Goal: Task Accomplishment & Management: Use online tool/utility

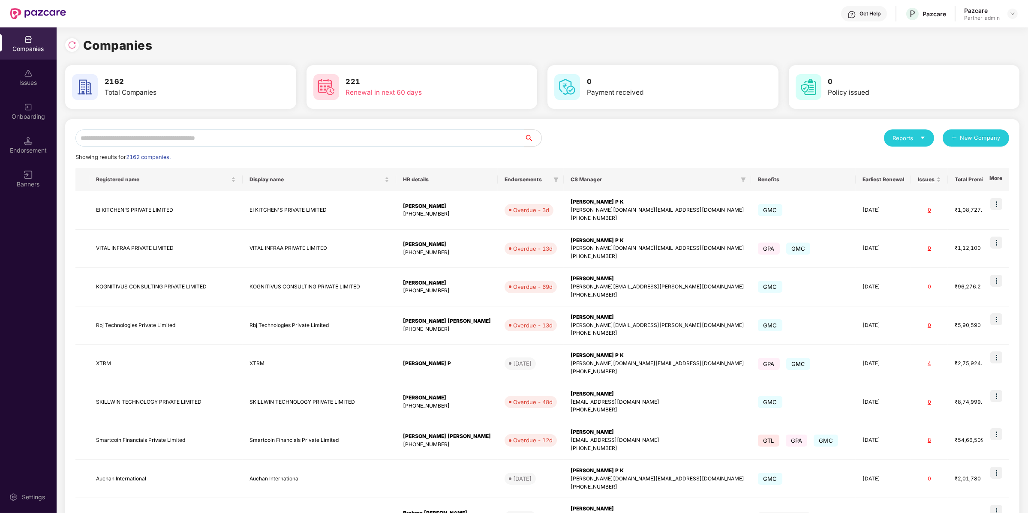
click at [183, 135] on input "text" at bounding box center [299, 137] width 449 height 17
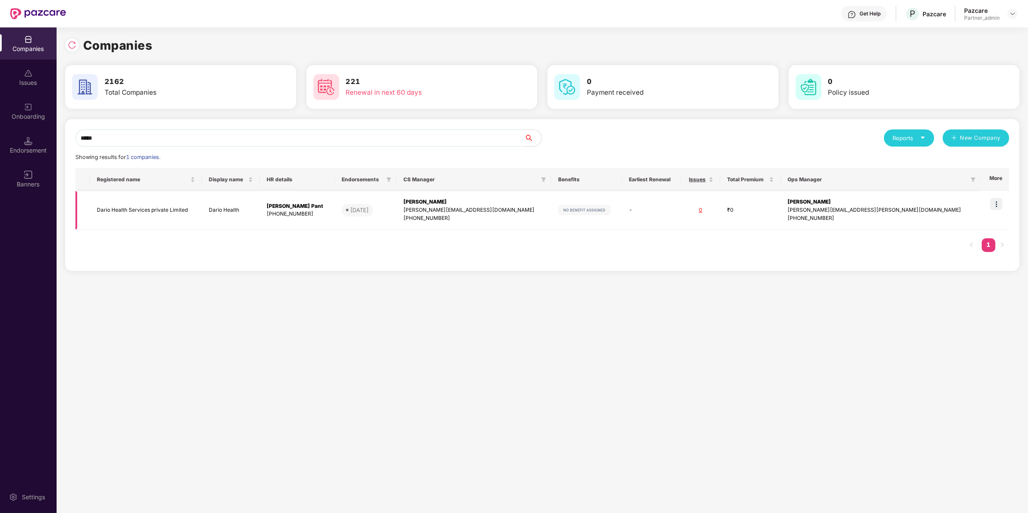
type input "*****"
click at [997, 209] on img at bounding box center [996, 204] width 12 height 12
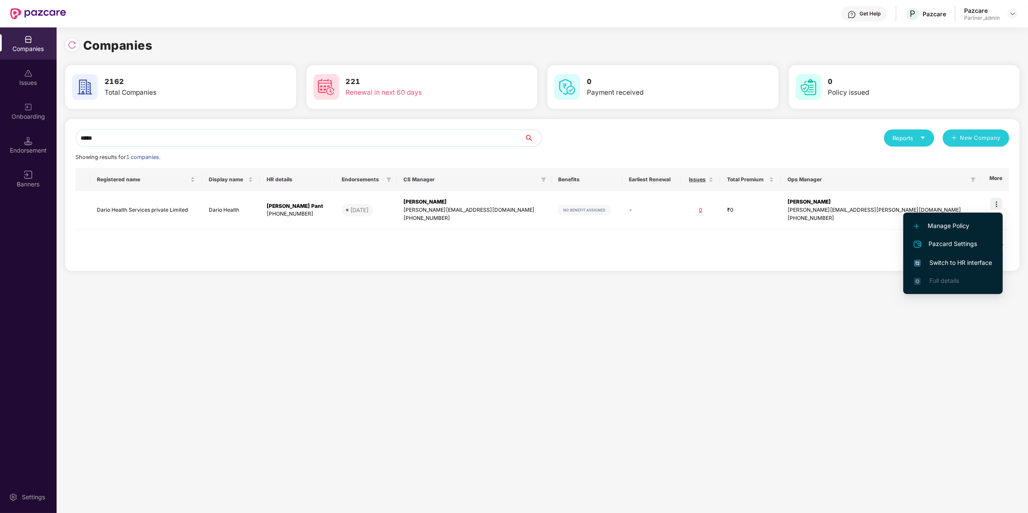
click at [956, 260] on span "Switch to HR interface" at bounding box center [953, 262] width 78 height 9
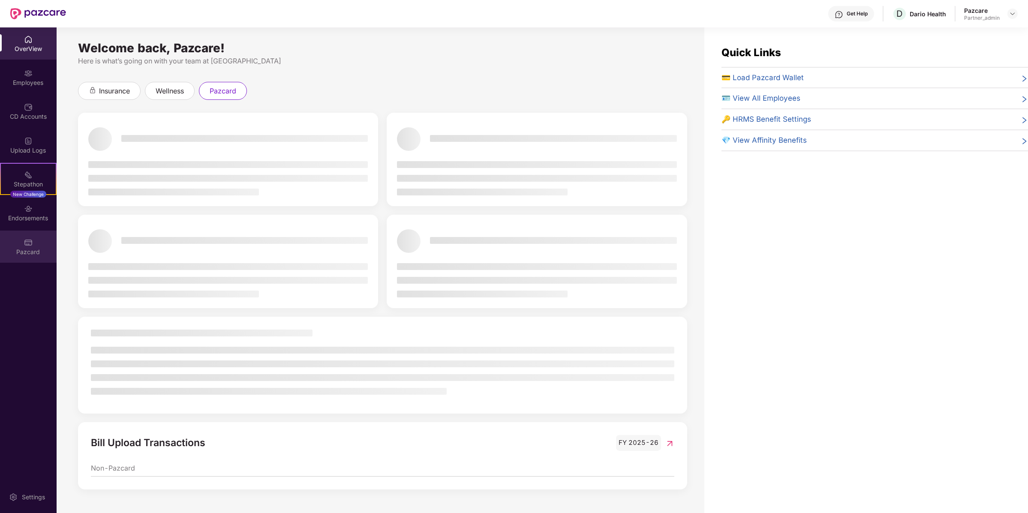
click at [41, 252] on div "Pazcard" at bounding box center [28, 252] width 57 height 9
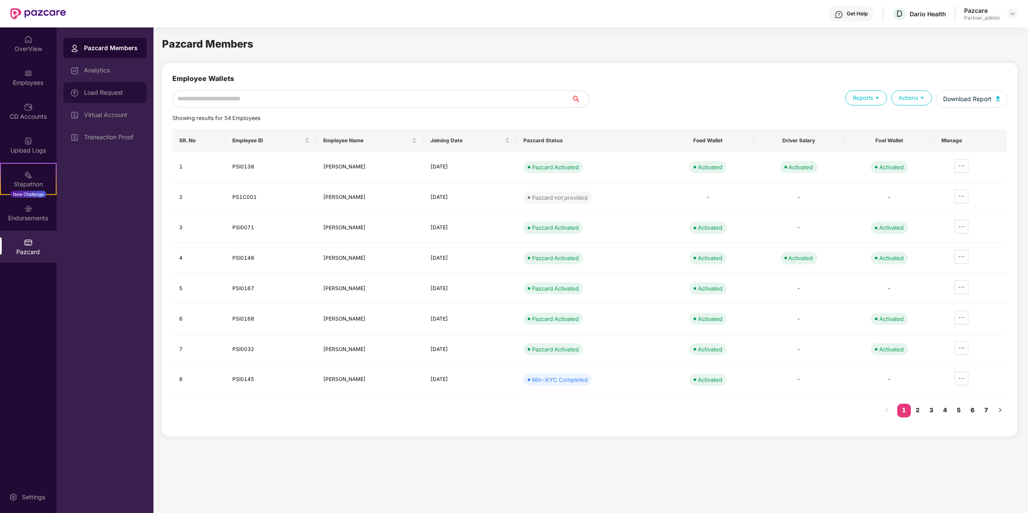
click at [105, 93] on div "Load Request" at bounding box center [112, 92] width 56 height 7
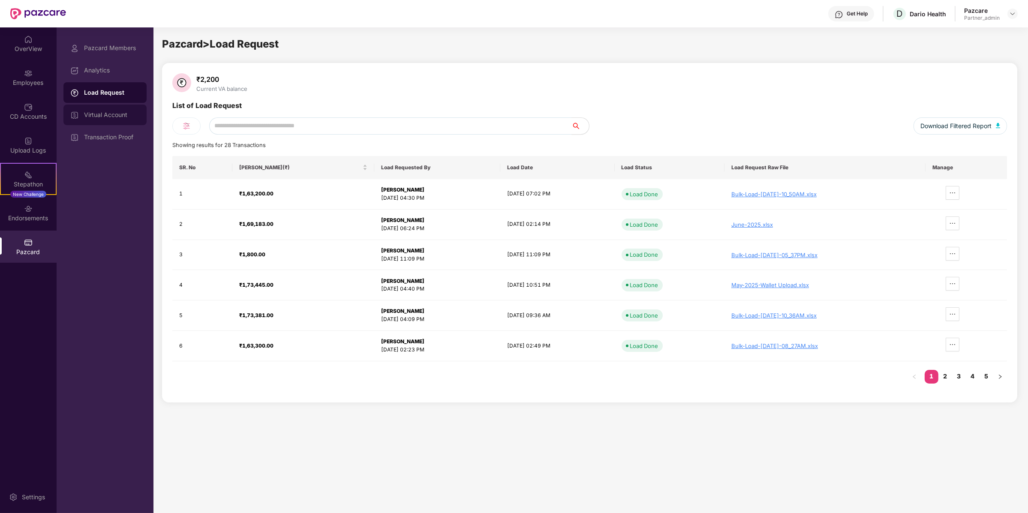
click at [112, 107] on div "Virtual Account" at bounding box center [104, 115] width 83 height 21
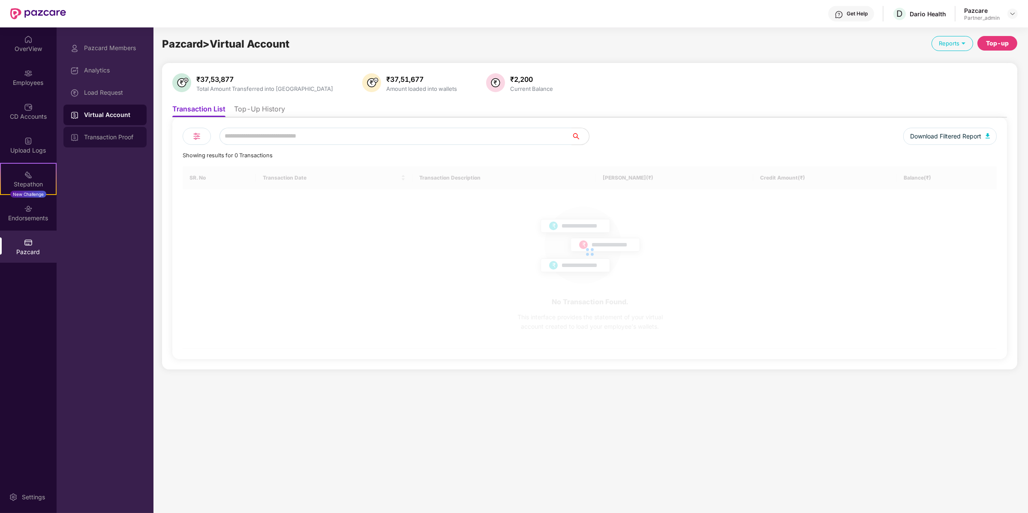
click at [113, 129] on div "Transaction Proof" at bounding box center [104, 137] width 83 height 21
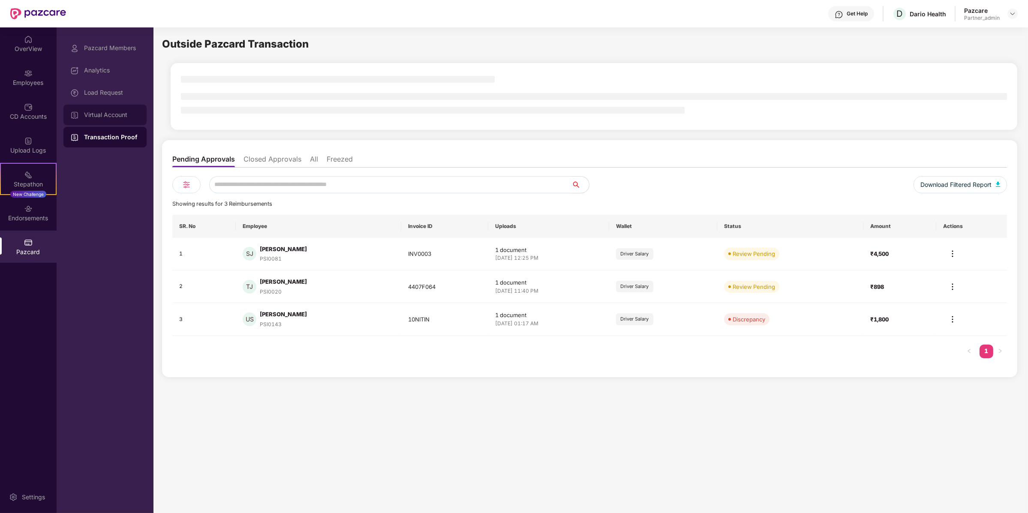
click at [132, 120] on div "Virtual Account" at bounding box center [104, 115] width 83 height 21
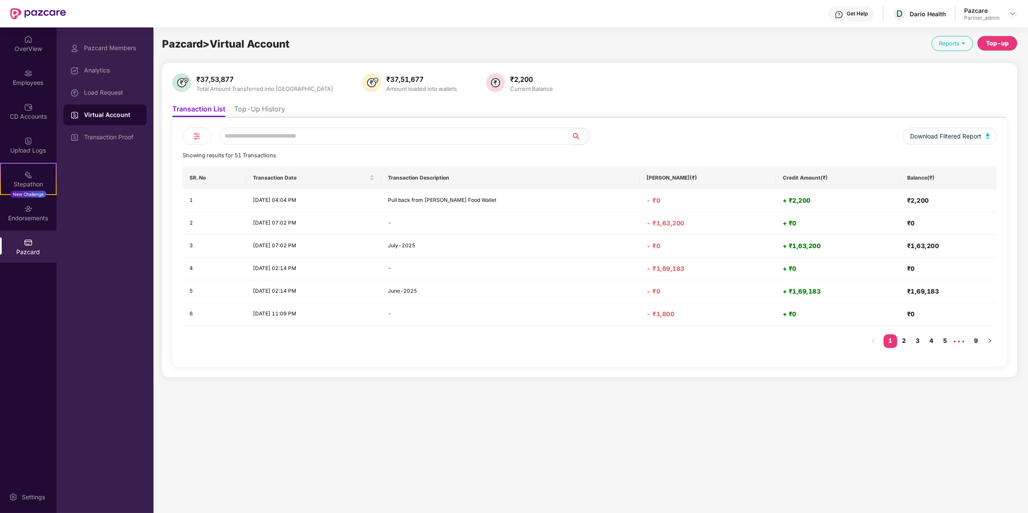
click at [272, 116] on li "Top-Up History" at bounding box center [259, 111] width 51 height 12
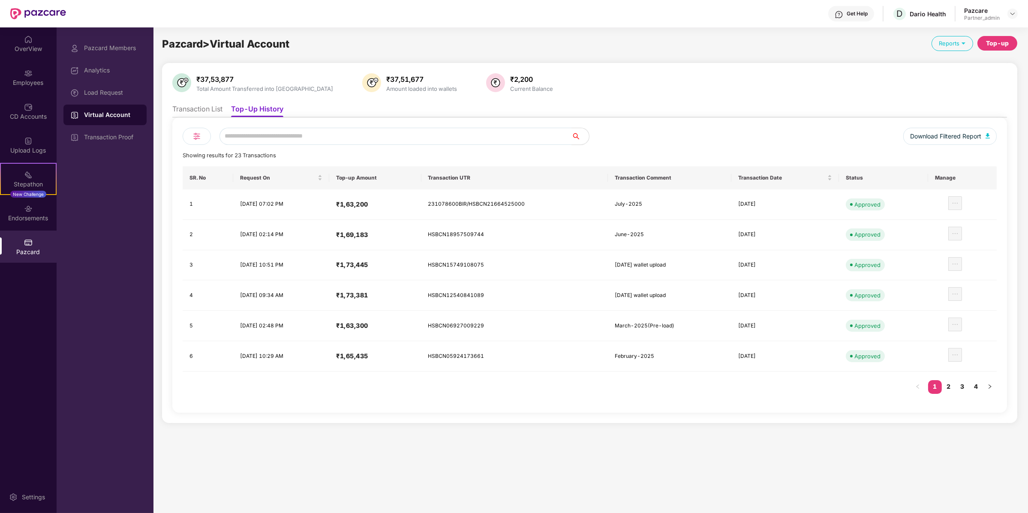
click at [120, 81] on div "Pazcard Members Analytics Load Request Virtual Account Transaction Proof" at bounding box center [104, 93] width 83 height 110
click at [120, 88] on div "Load Request" at bounding box center [104, 92] width 83 height 21
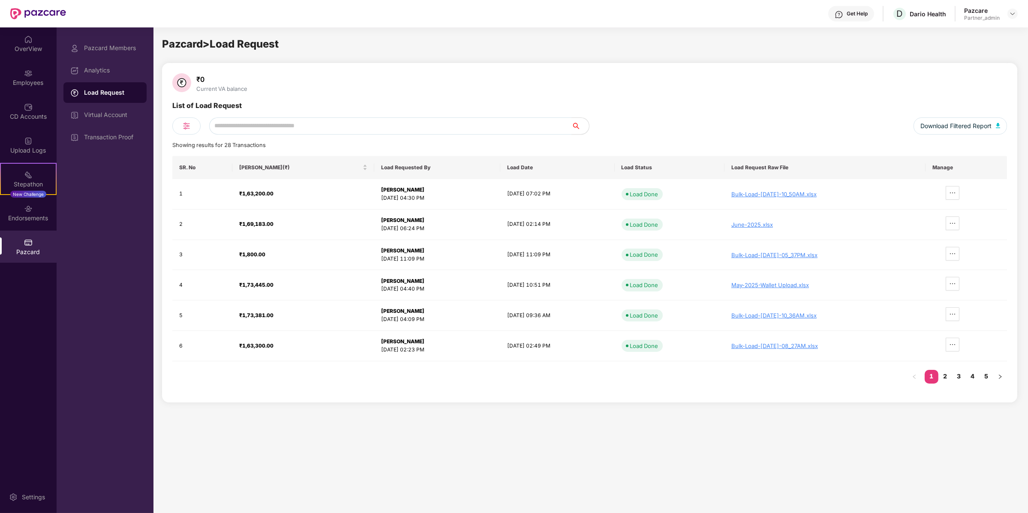
click at [118, 99] on div "Load Request" at bounding box center [104, 92] width 83 height 21
click at [121, 113] on div "Virtual Account" at bounding box center [112, 114] width 56 height 7
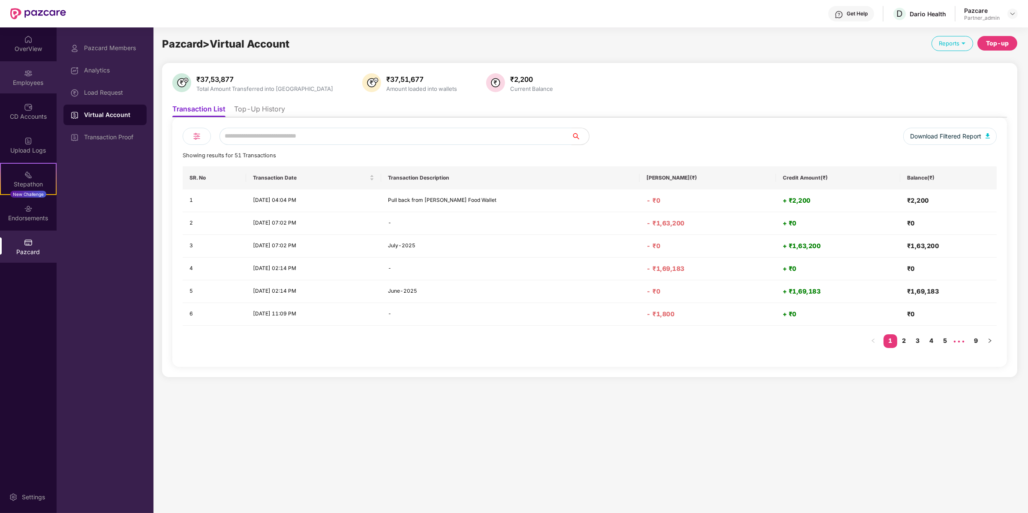
click at [21, 64] on div "Employees" at bounding box center [28, 77] width 57 height 32
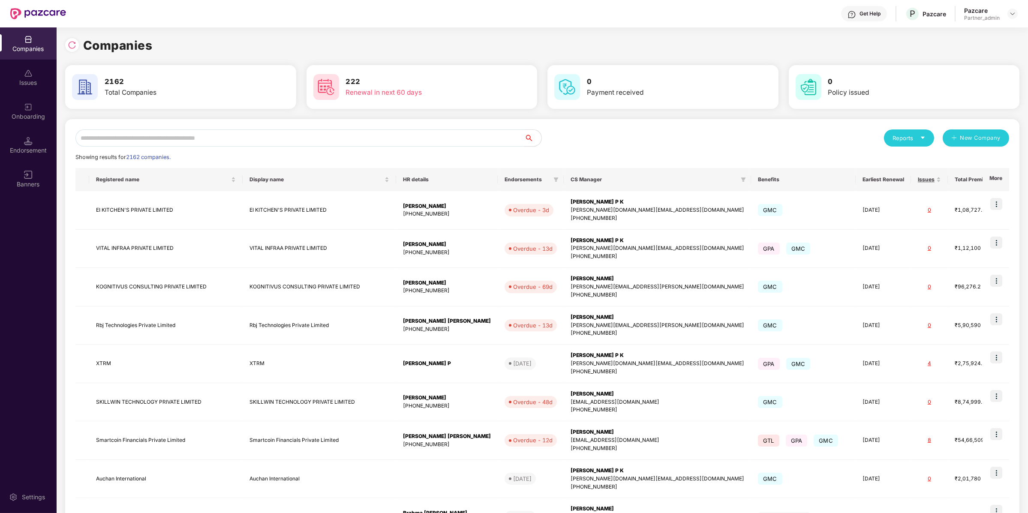
click at [159, 137] on input "text" at bounding box center [299, 137] width 449 height 17
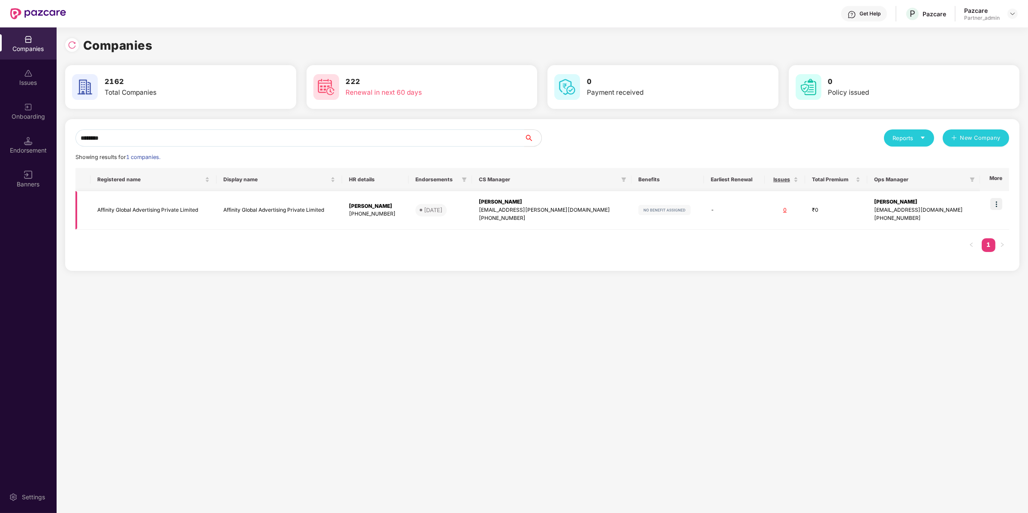
type input "********"
click at [998, 208] on img at bounding box center [996, 204] width 12 height 12
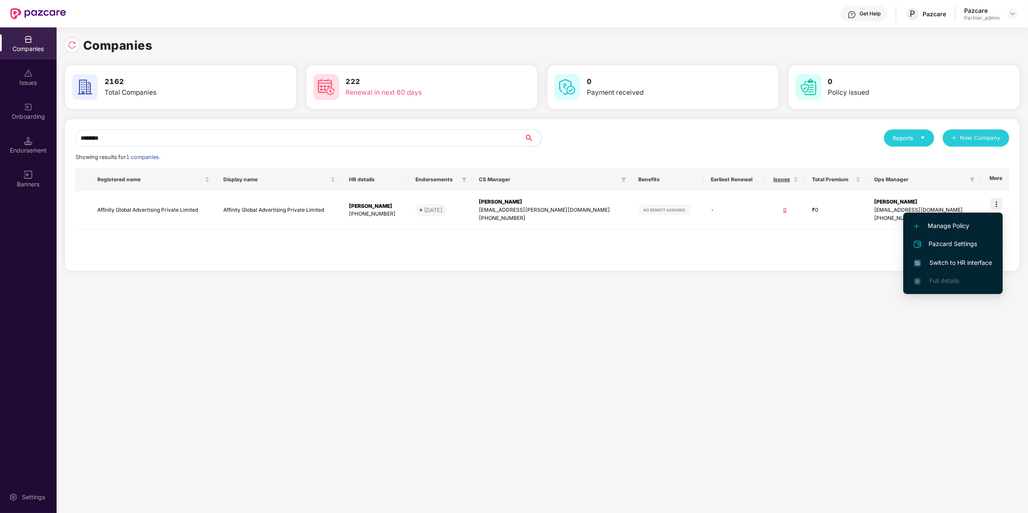
click at [982, 261] on span "Switch to HR interface" at bounding box center [953, 262] width 78 height 9
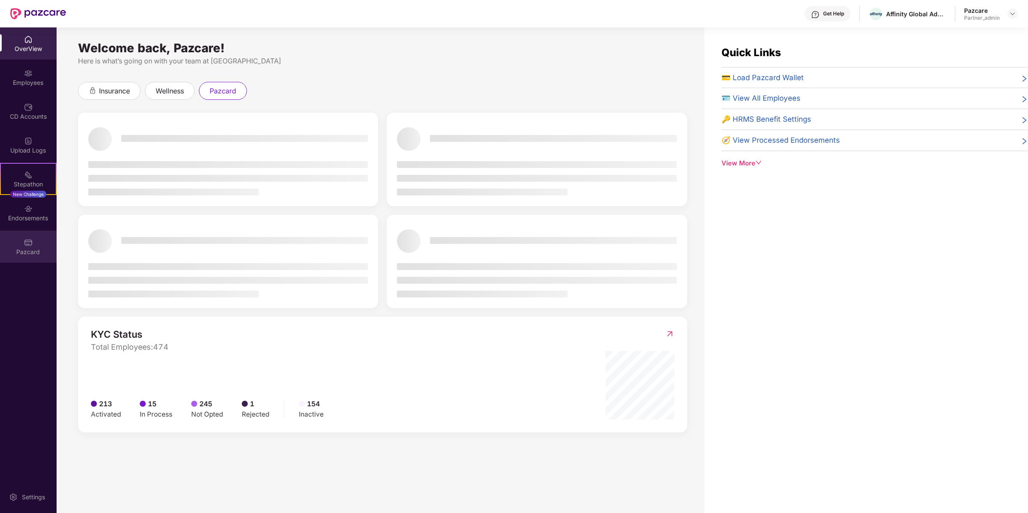
click at [31, 245] on img at bounding box center [28, 242] width 9 height 9
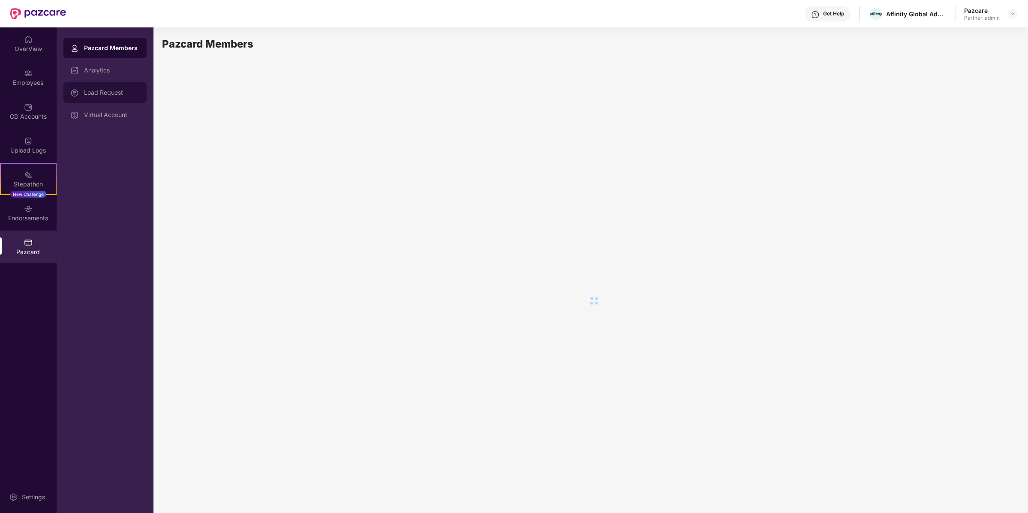
click at [120, 94] on div "Load Request" at bounding box center [112, 92] width 56 height 7
click at [126, 53] on div "Pazcard Members" at bounding box center [104, 48] width 83 height 21
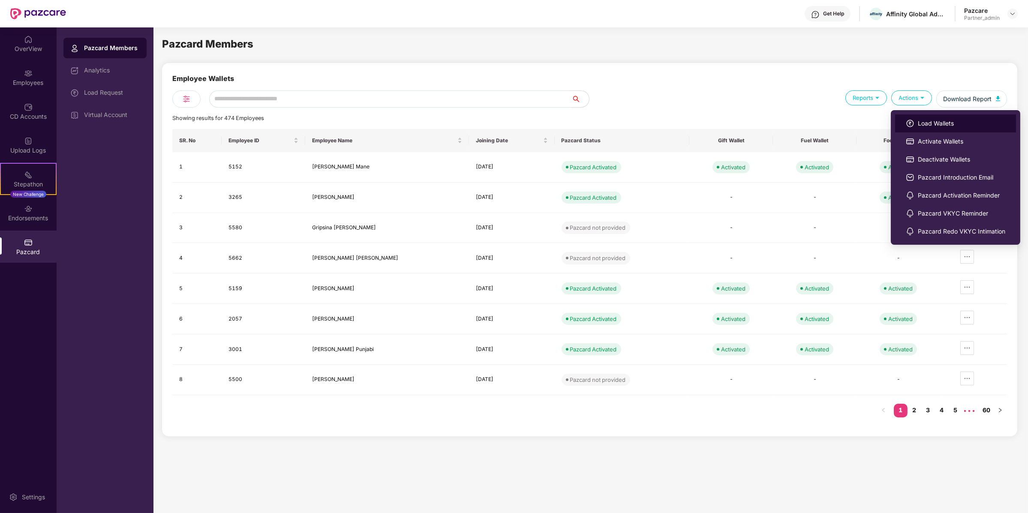
click at [924, 126] on span "Load Wallets" at bounding box center [961, 123] width 87 height 9
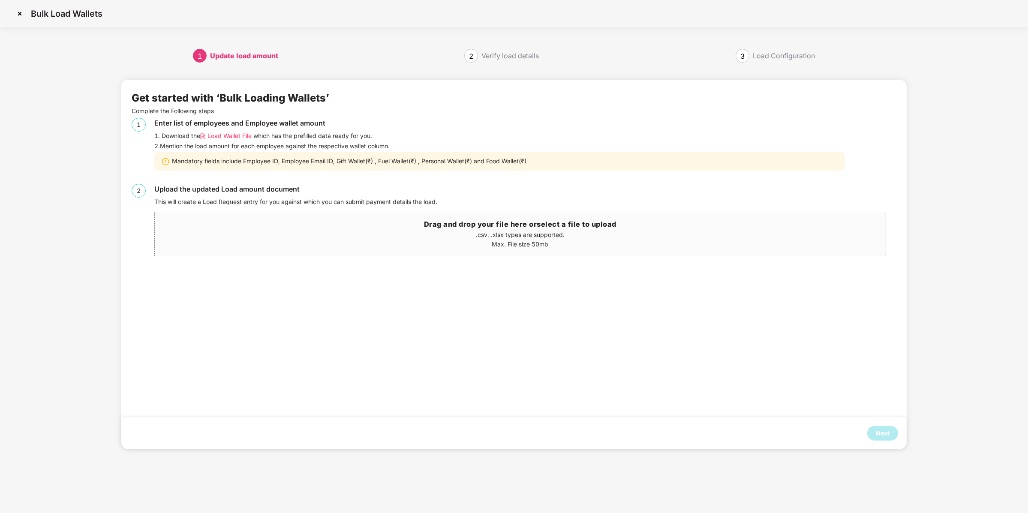
click at [213, 132] on span "Load Wallet File" at bounding box center [229, 135] width 44 height 9
click at [877, 430] on div "Next" at bounding box center [883, 433] width 14 height 9
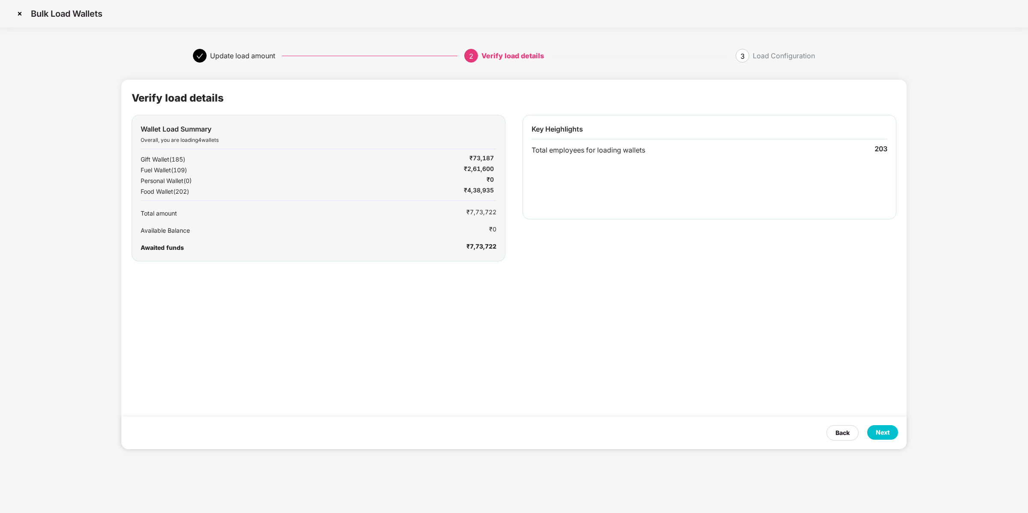
click at [877, 430] on div "Next" at bounding box center [883, 432] width 14 height 9
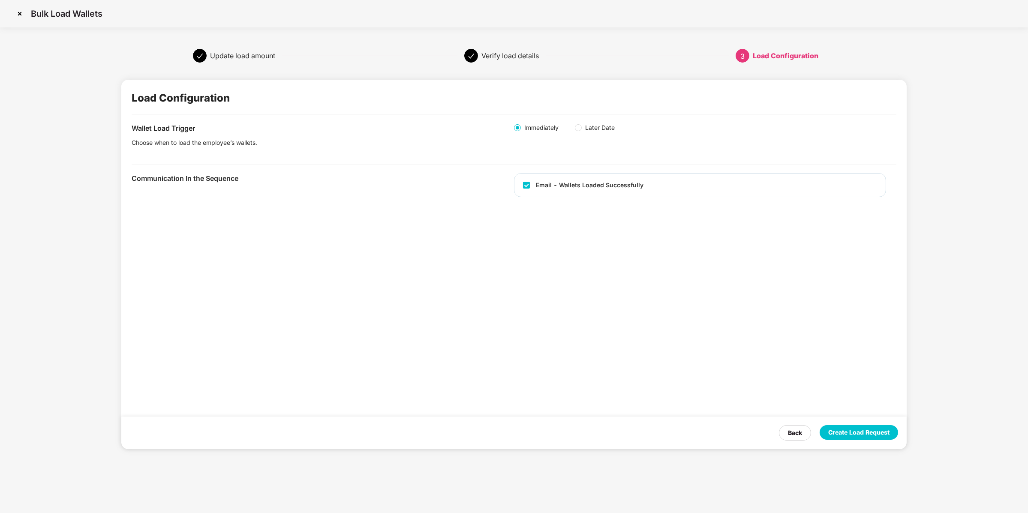
click at [877, 430] on div "Create Load Request" at bounding box center [858, 432] width 61 height 9
